Goal: Use online tool/utility

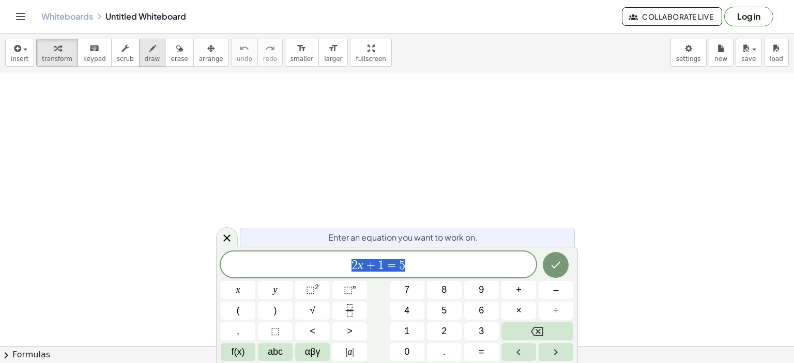
click at [149, 53] on icon "button" at bounding box center [152, 48] width 7 height 12
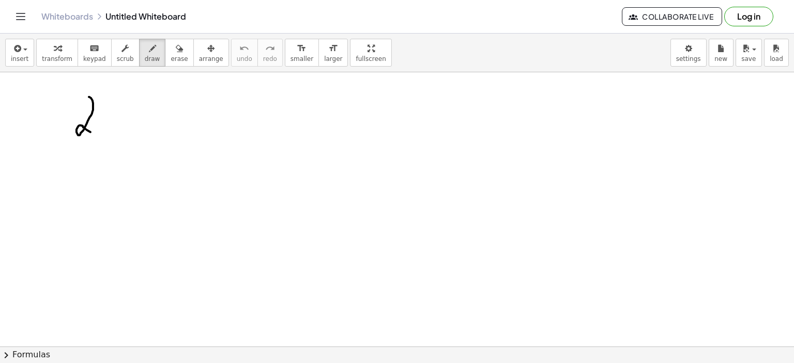
drag, startPoint x: 89, startPoint y: 97, endPoint x: 97, endPoint y: 134, distance: 38.1
drag, startPoint x: 105, startPoint y: 118, endPoint x: 135, endPoint y: 130, distance: 32.1
drag, startPoint x: 130, startPoint y: 119, endPoint x: 108, endPoint y: 135, distance: 27.8
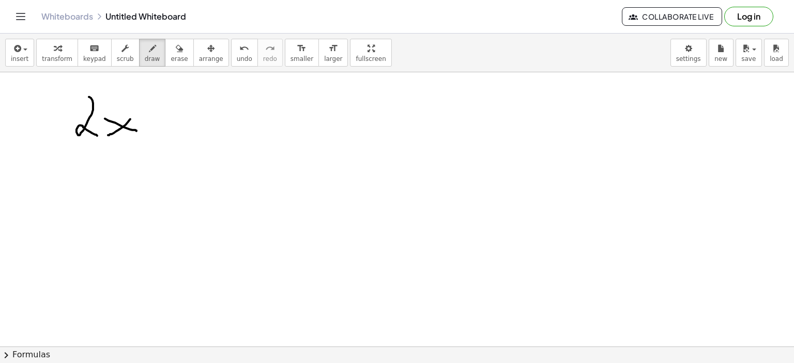
drag, startPoint x: 151, startPoint y: 102, endPoint x: 178, endPoint y: 116, distance: 29.8
drag, startPoint x: 171, startPoint y: 96, endPoint x: 173, endPoint y: 122, distance: 26.4
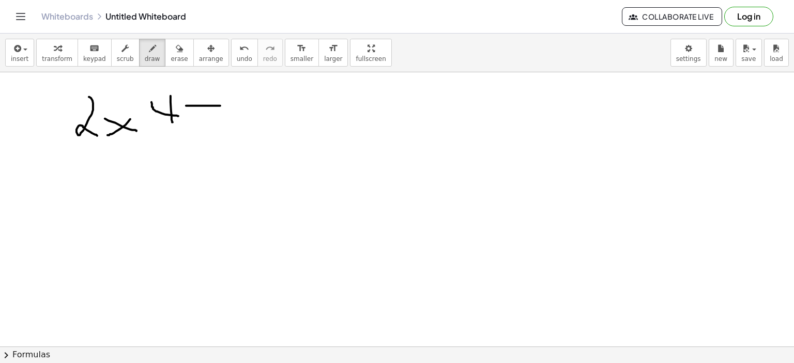
drag, startPoint x: 186, startPoint y: 105, endPoint x: 211, endPoint y: 112, distance: 25.6
drag, startPoint x: 196, startPoint y: 117, endPoint x: 217, endPoint y: 118, distance: 20.7
drag, startPoint x: 276, startPoint y: 103, endPoint x: 270, endPoint y: 102, distance: 5.2
